Goal: Transaction & Acquisition: Obtain resource

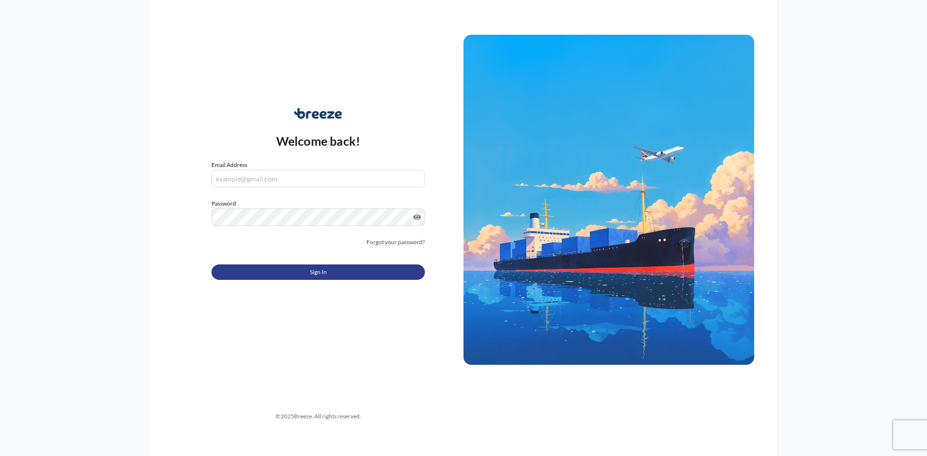
type input "[EMAIL_ADDRESS][DOMAIN_NAME]"
click at [343, 272] on button "Sign In" at bounding box center [317, 272] width 213 height 15
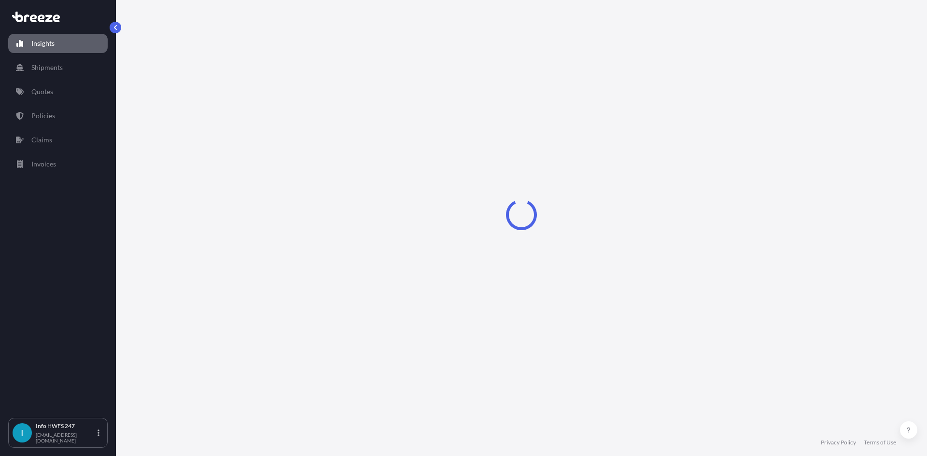
select select "2025"
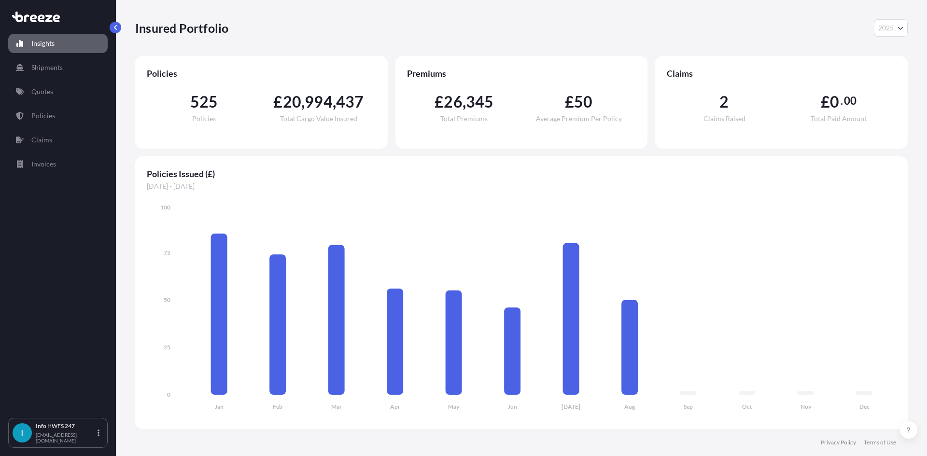
click at [81, 63] on link "Shipments" at bounding box center [57, 67] width 99 height 19
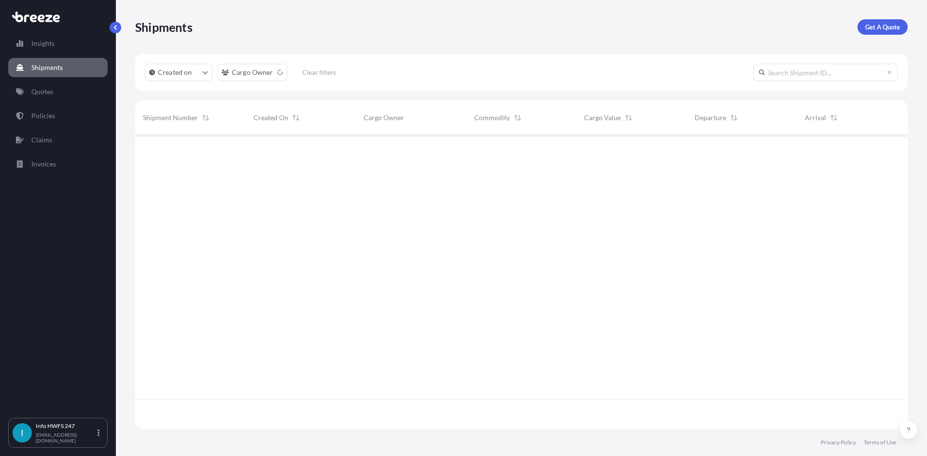
scroll to position [322, 765]
click at [881, 30] on p "Get A Quote" at bounding box center [882, 27] width 35 height 10
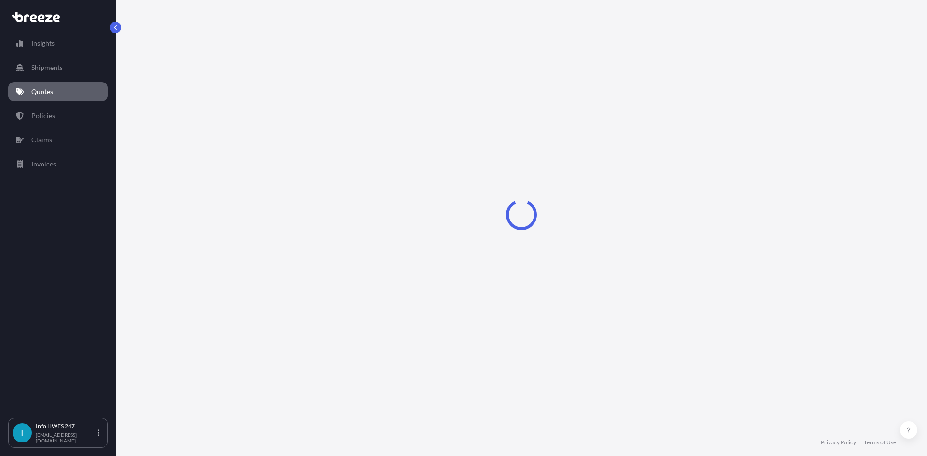
select select "Road"
select select "Air"
select select "1"
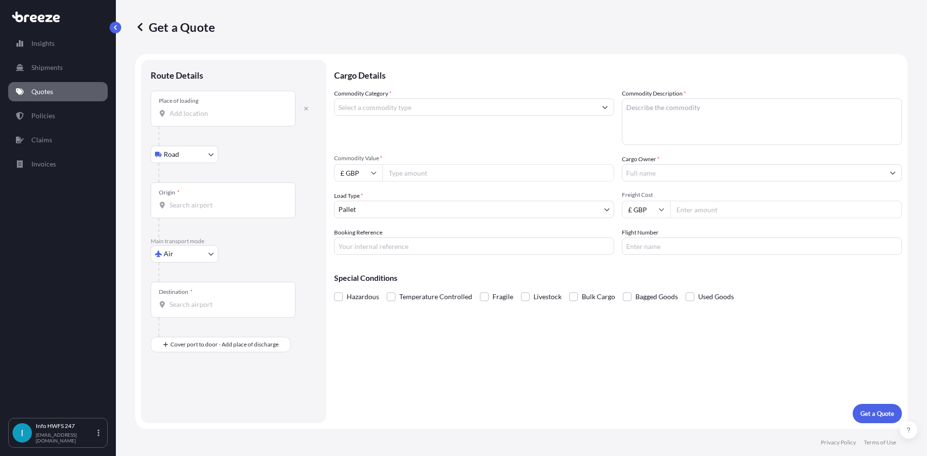
click at [194, 102] on div "Place of loading" at bounding box center [179, 101] width 40 height 8
click at [194, 109] on input "Place of loading" at bounding box center [226, 114] width 114 height 10
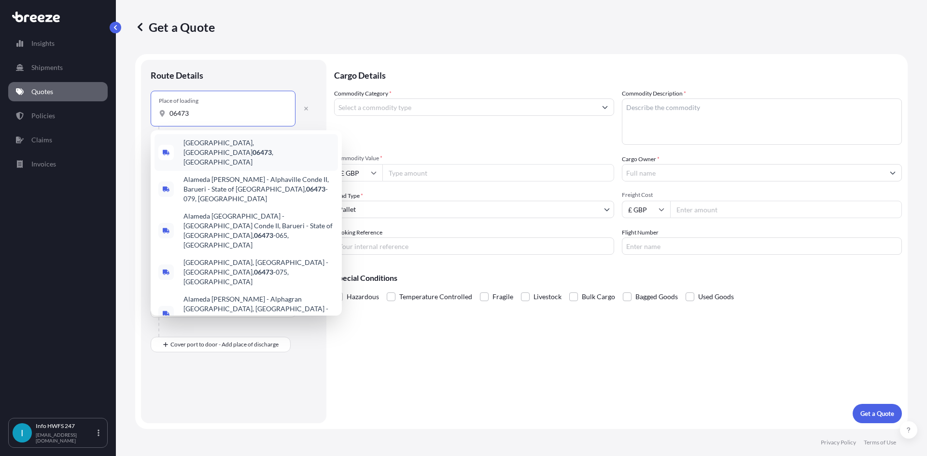
click at [228, 146] on span "[GEOGRAPHIC_DATA] , [GEOGRAPHIC_DATA]" at bounding box center [258, 152] width 151 height 29
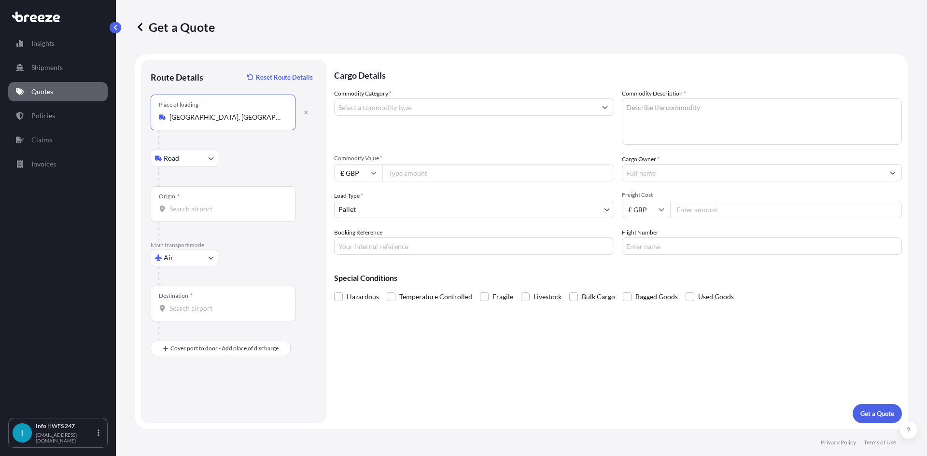
type input "[GEOGRAPHIC_DATA], [GEOGRAPHIC_DATA]"
click at [188, 209] on input "Origin *" at bounding box center [226, 209] width 114 height 10
type input "G"
click at [246, 243] on span "USMEM - [GEOGRAPHIC_DATA], [GEOGRAPHIC_DATA]" at bounding box center [258, 243] width 151 height 19
type input "USMEM - [GEOGRAPHIC_DATA], [GEOGRAPHIC_DATA]"
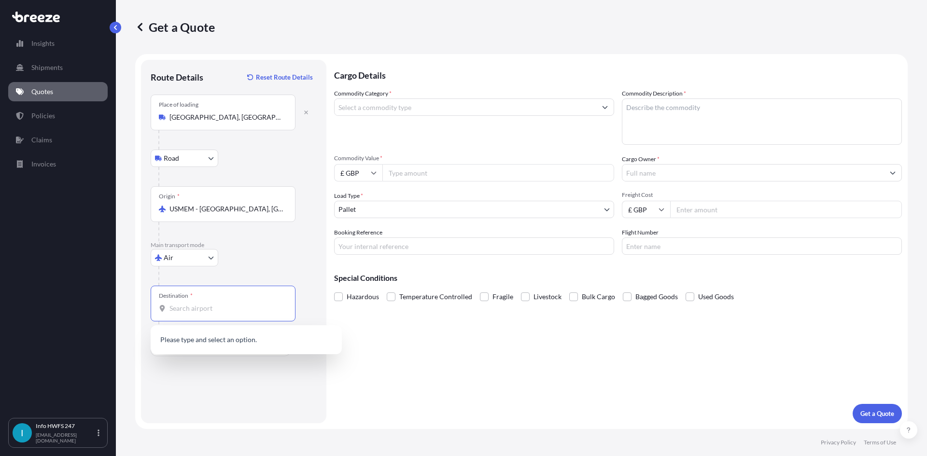
click at [190, 305] on input "Destination *" at bounding box center [226, 309] width 114 height 10
click at [200, 341] on b "GBSTN" at bounding box center [194, 338] width 22 height 8
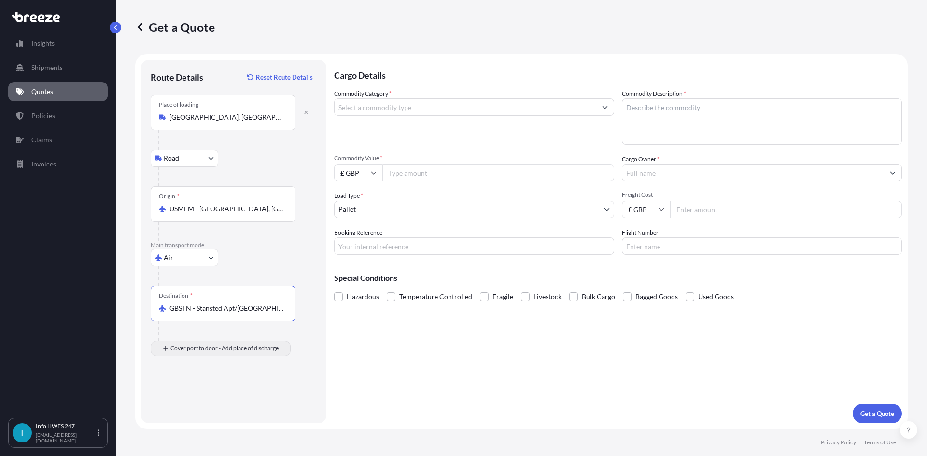
type input "GBSTN - Stansted Apt/[GEOGRAPHIC_DATA], [GEOGRAPHIC_DATA]"
click at [202, 403] on input "Place of Discharge" at bounding box center [226, 400] width 114 height 10
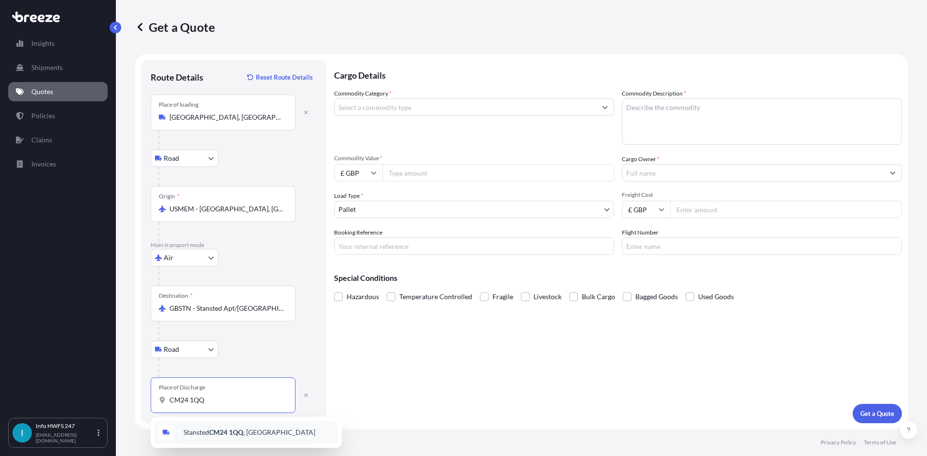
click at [215, 425] on div "Stansted CM24 1QQ , [GEOGRAPHIC_DATA]" at bounding box center [245, 432] width 183 height 23
type input "Stansted CM24 1QQ, [GEOGRAPHIC_DATA]"
click at [399, 113] on input "Commodity Category *" at bounding box center [466, 106] width 262 height 17
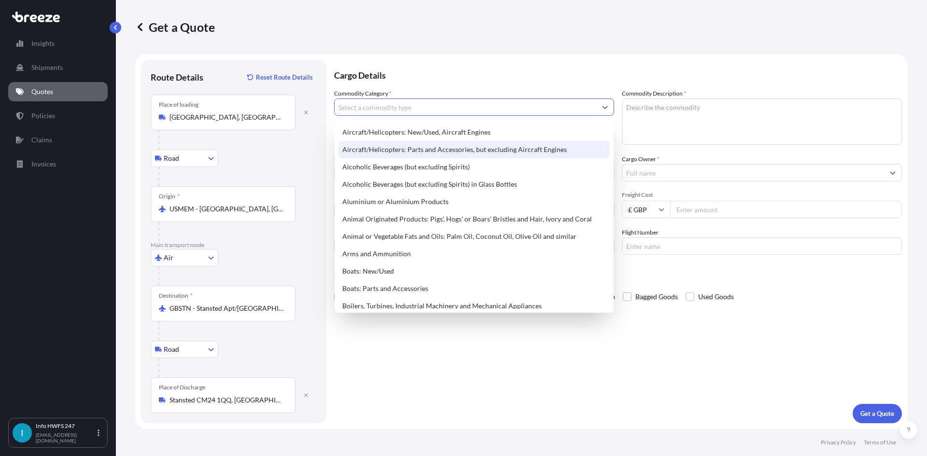
click at [489, 150] on div "Aircraft/Helicopters: Parts and Accessories, but excluding Aircraft Engines" at bounding box center [473, 149] width 271 height 17
type input "Aircraft/Helicopters: Parts and Accessories, but excluding Aircraft Engines"
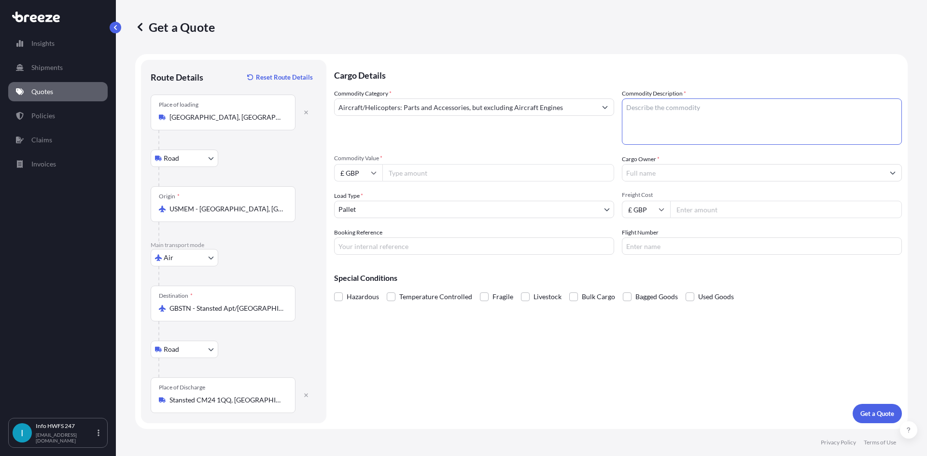
click at [741, 108] on textarea "Commodity Description *" at bounding box center [762, 121] width 280 height 46
type textarea "CIVIL AIRCRAFT PARTS - MANIFOLD"
click at [366, 171] on input "£ GBP" at bounding box center [358, 172] width 48 height 17
click at [358, 238] on div "$ USD" at bounding box center [358, 240] width 41 height 18
type input "$ USD"
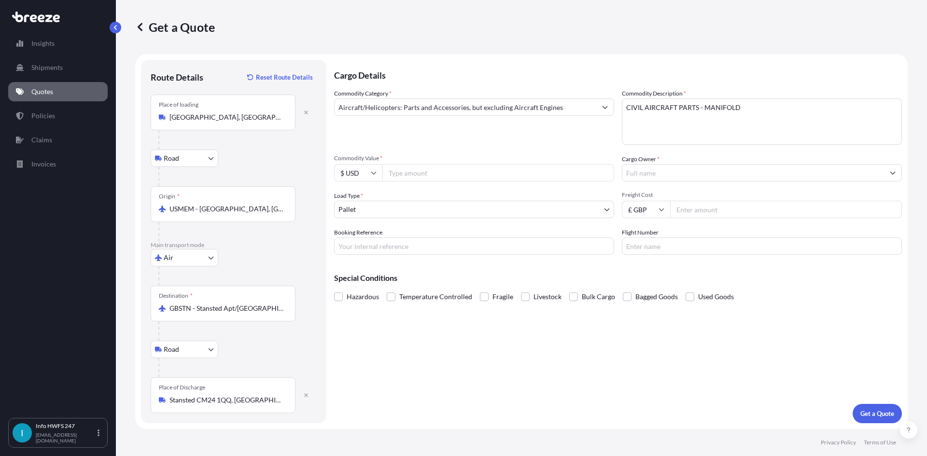
click at [427, 176] on input "Commodity Value *" at bounding box center [498, 172] width 232 height 17
type input "44075.26"
click at [681, 176] on input "Cargo Owner *" at bounding box center [753, 172] width 262 height 17
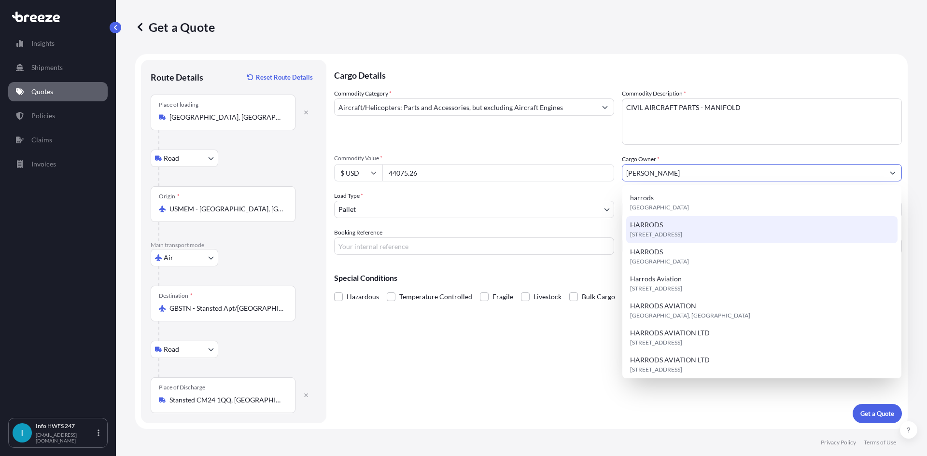
click at [682, 237] on span "[STREET_ADDRESS]" at bounding box center [656, 235] width 52 height 10
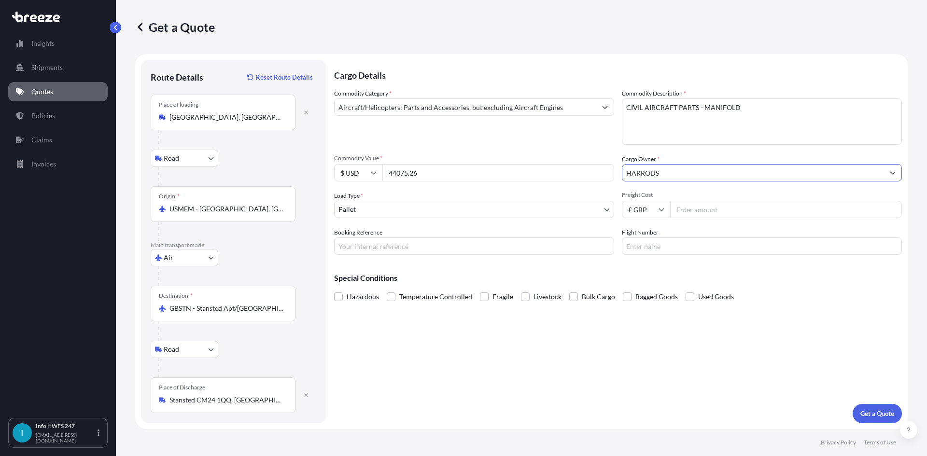
type input "HARRODS"
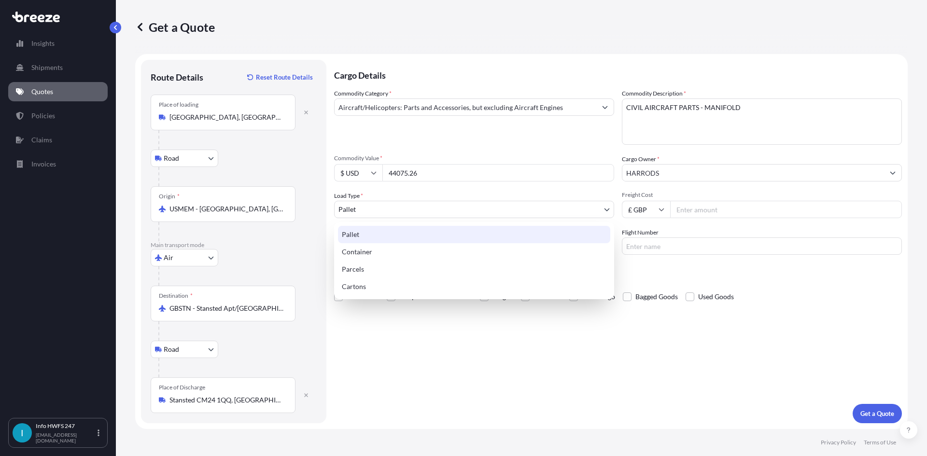
click at [439, 213] on body "15 options available. 8 options available. 7 options available. 13 options avai…" at bounding box center [463, 228] width 927 height 456
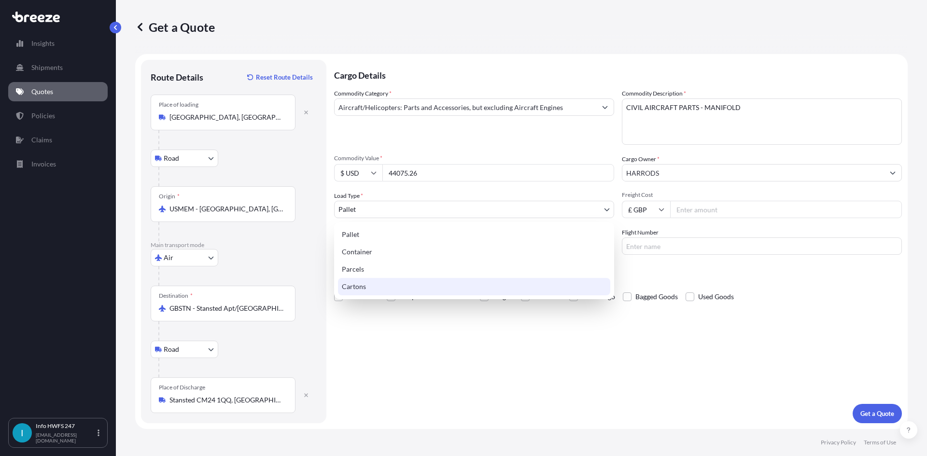
click at [410, 281] on div "Cartons" at bounding box center [474, 286] width 272 height 17
select select "4"
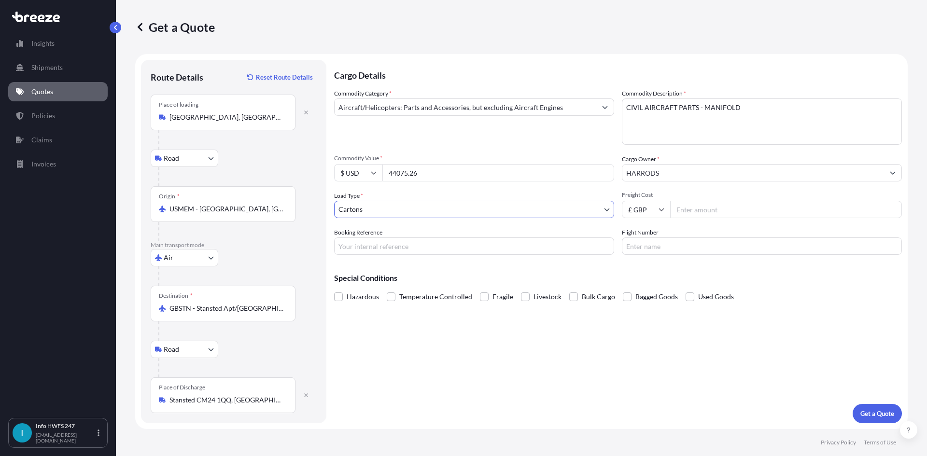
click at [394, 248] on input "Booking Reference" at bounding box center [474, 246] width 280 height 17
type input "HI165585"
click at [870, 415] on p "Get a Quote" at bounding box center [877, 414] width 34 height 10
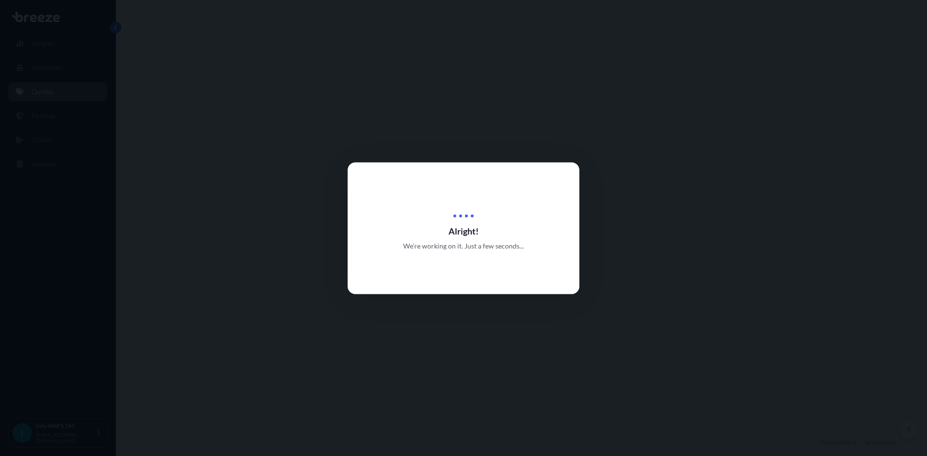
select select "Road"
select select "Air"
select select "Road"
select select "4"
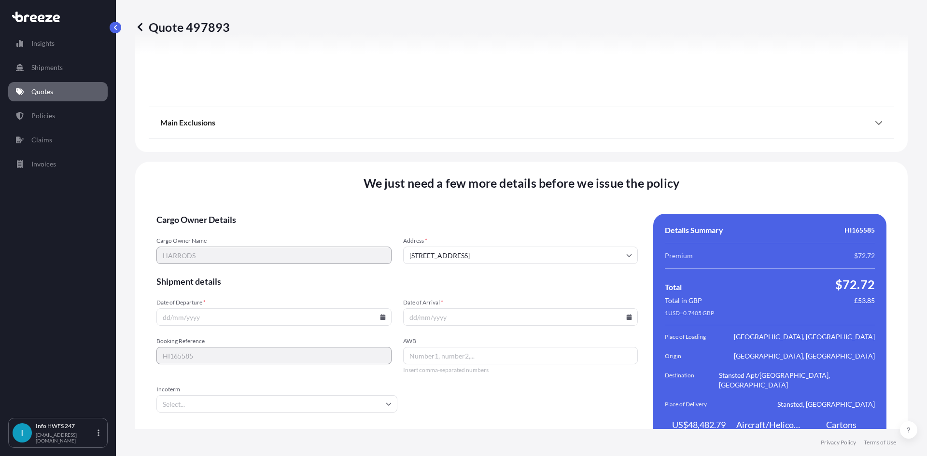
scroll to position [1259, 0]
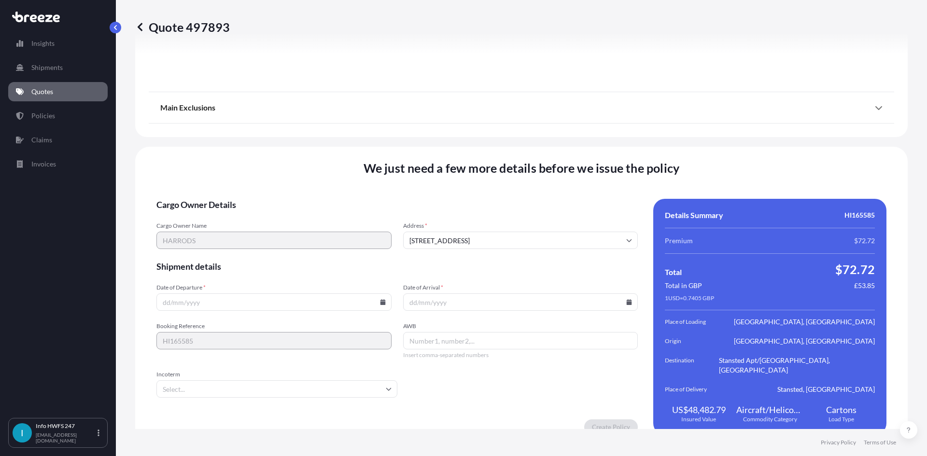
click at [380, 299] on icon at bounding box center [382, 302] width 5 height 6
click at [318, 245] on button "30" at bounding box center [317, 243] width 15 height 15
type input "[DATE]"
click at [626, 299] on icon at bounding box center [629, 302] width 6 height 6
click at [582, 133] on button at bounding box center [582, 129] width 15 height 15
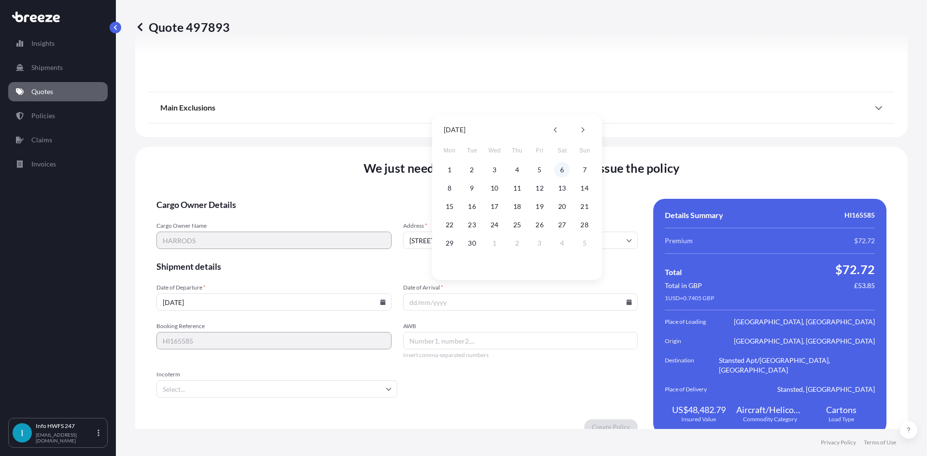
click at [557, 168] on button "6" at bounding box center [561, 169] width 15 height 15
type input "[DATE]"
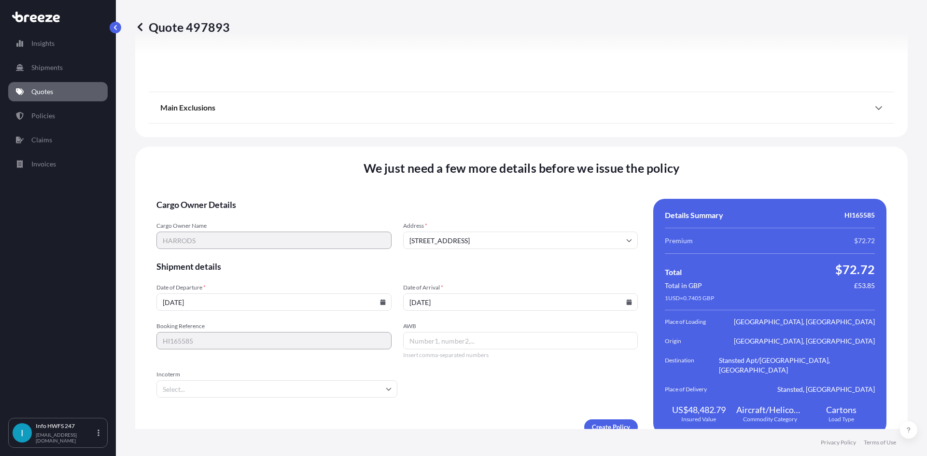
click at [454, 332] on input "AWB" at bounding box center [520, 340] width 235 height 17
paste input "883943927691"
type input "883943927691"
click at [180, 381] on input "Incoterm" at bounding box center [276, 388] width 241 height 17
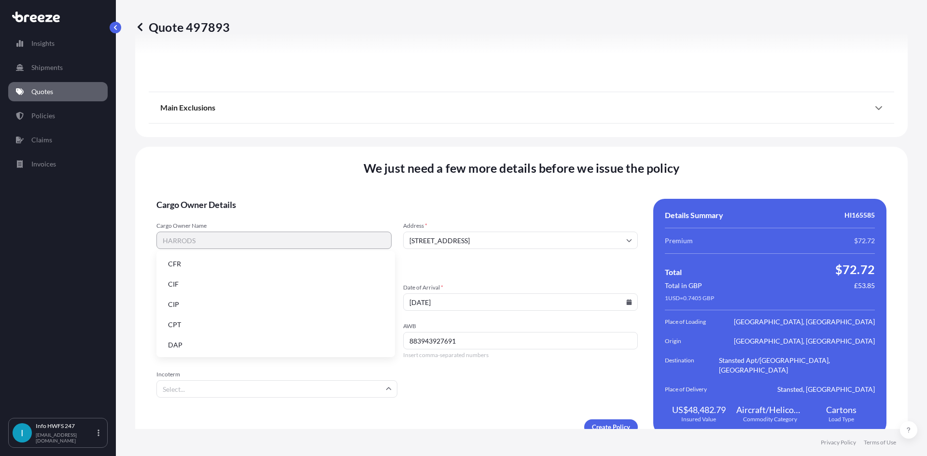
click at [193, 348] on li "DAP" at bounding box center [275, 345] width 231 height 18
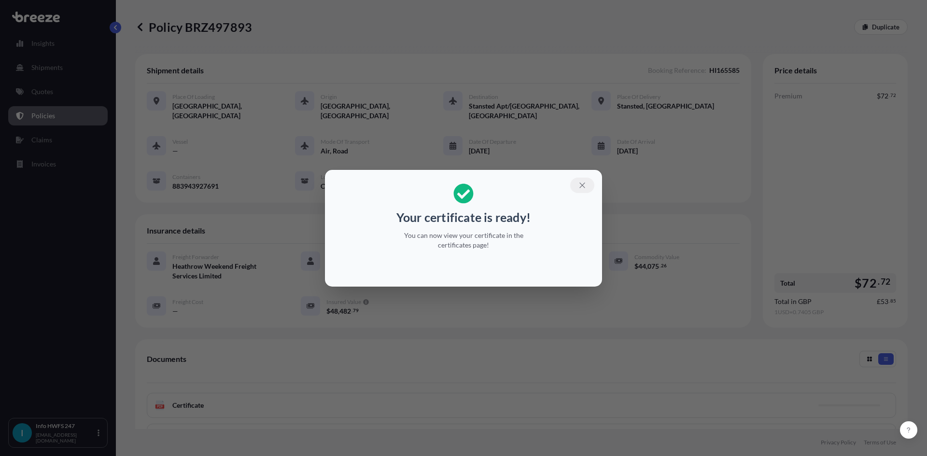
click at [582, 182] on icon "button" at bounding box center [582, 185] width 9 height 9
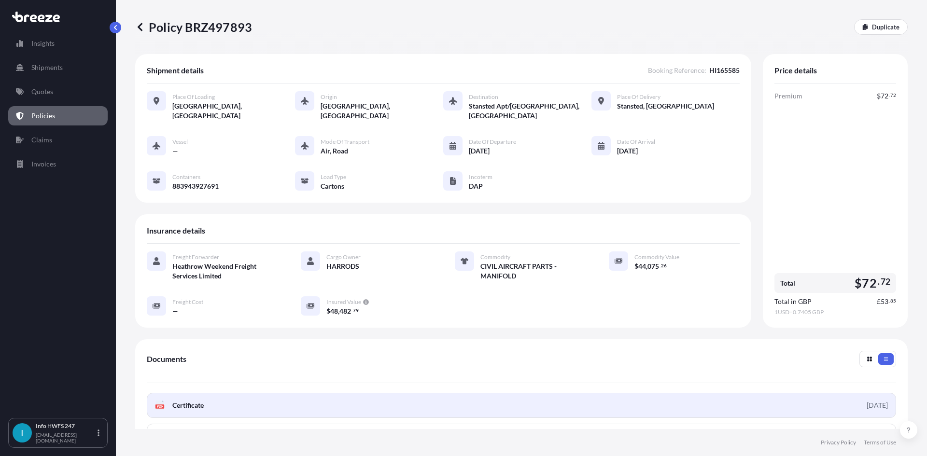
drag, startPoint x: 616, startPoint y: 399, endPoint x: 616, endPoint y: 393, distance: 6.8
click at [616, 393] on link "PDF Certificate [DATE]" at bounding box center [521, 405] width 749 height 25
